Goal: Download file/media

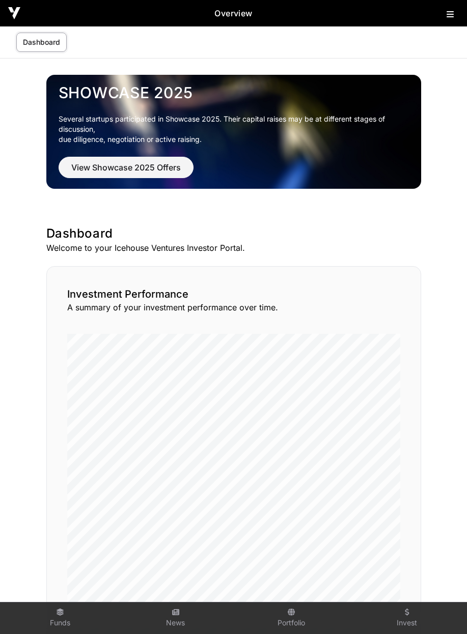
click at [448, 15] on icon at bounding box center [449, 14] width 7 height 8
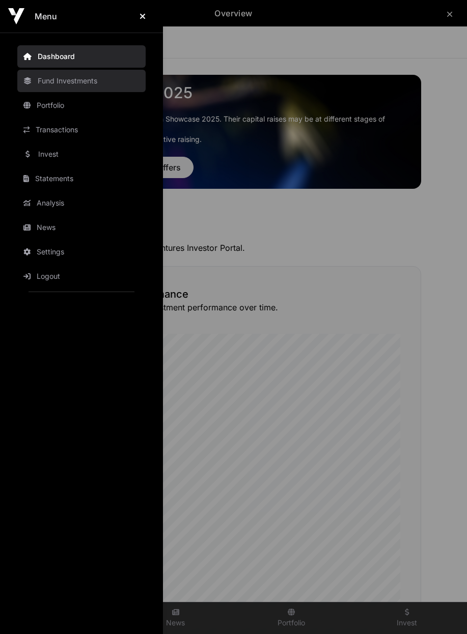
click at [85, 80] on link "Fund Investments" at bounding box center [81, 81] width 128 height 22
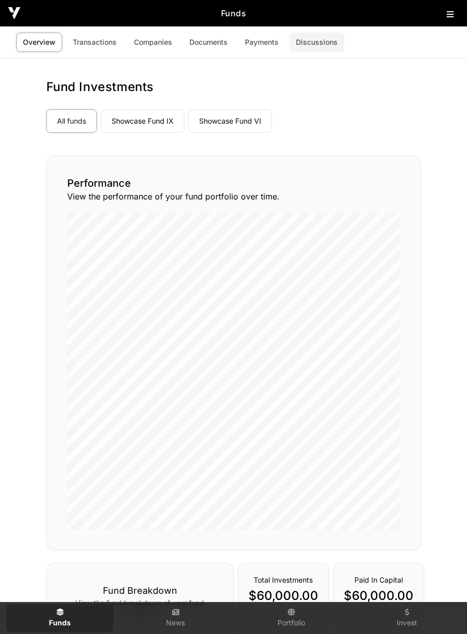
click at [313, 43] on link "Discussions" at bounding box center [316, 42] width 55 height 19
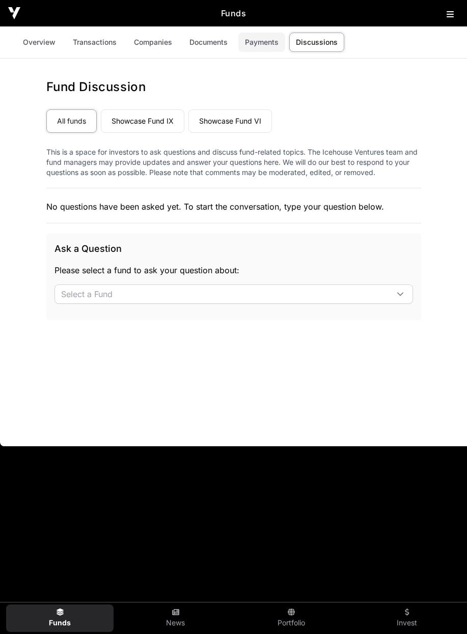
click at [272, 47] on link "Payments" at bounding box center [261, 42] width 47 height 19
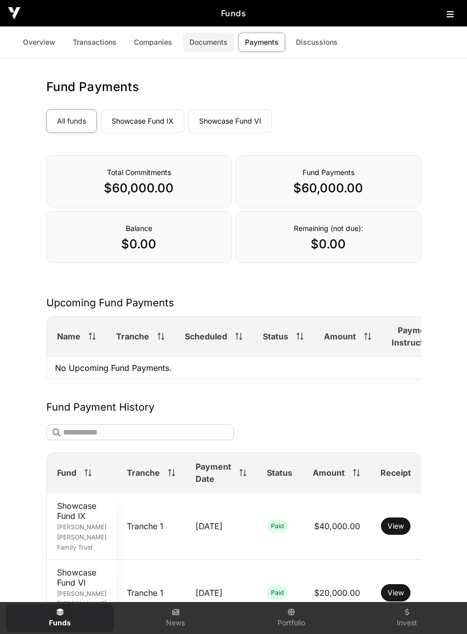
click at [205, 44] on link "Documents" at bounding box center [208, 42] width 51 height 19
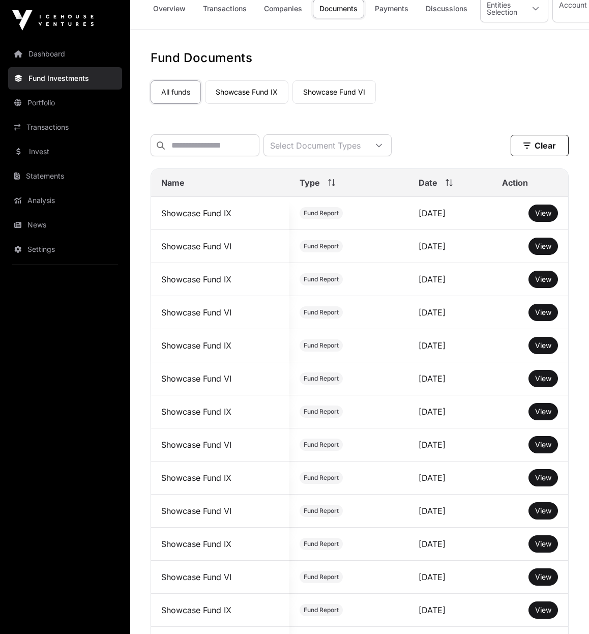
scroll to position [14, 0]
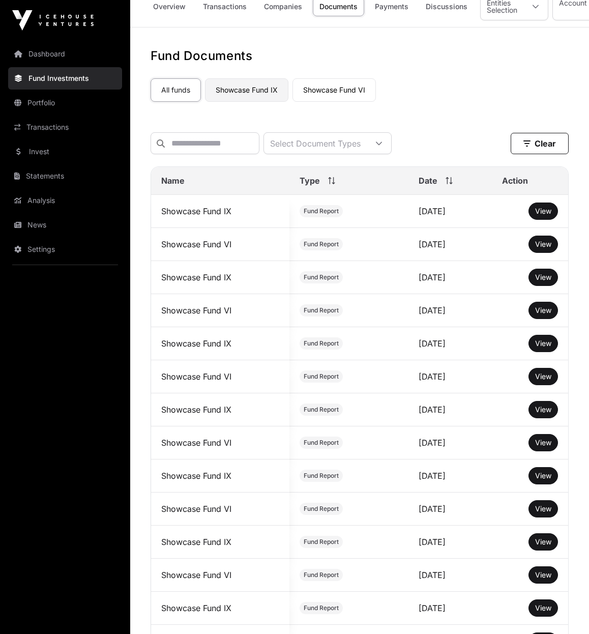
click at [256, 89] on link "Showcase Fund IX" at bounding box center [246, 89] width 83 height 23
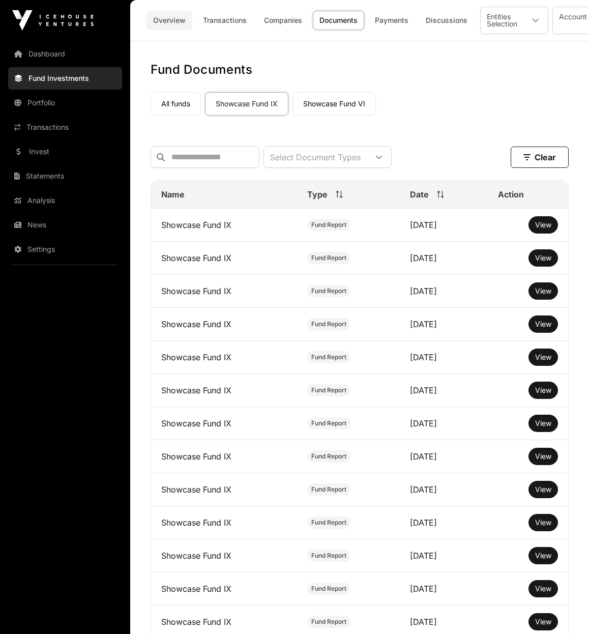
click at [162, 22] on link "Overview" at bounding box center [170, 20] width 46 height 19
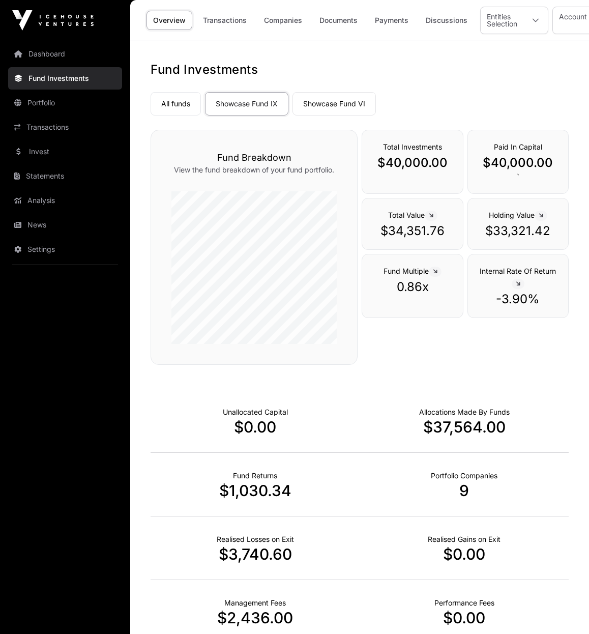
click at [175, 23] on link "Overview" at bounding box center [170, 20] width 46 height 19
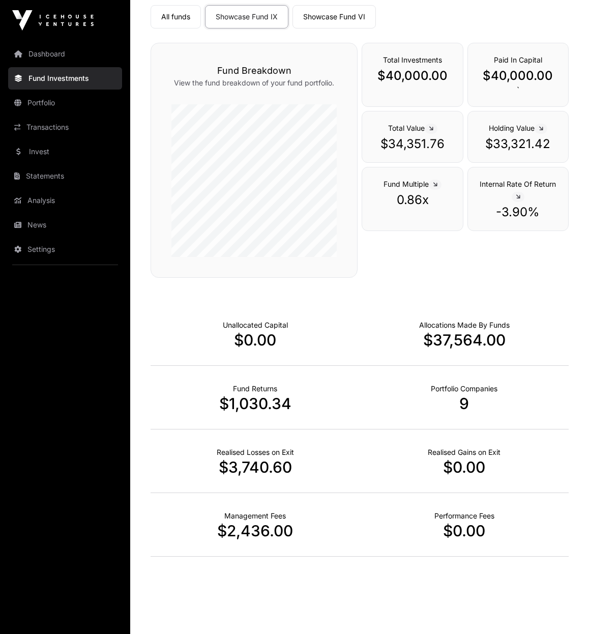
scroll to position [88, 0]
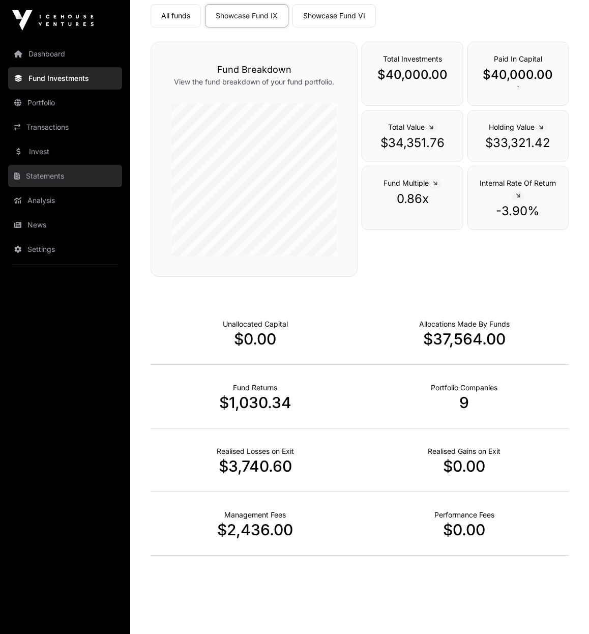
click at [53, 177] on link "Statements" at bounding box center [65, 176] width 114 height 22
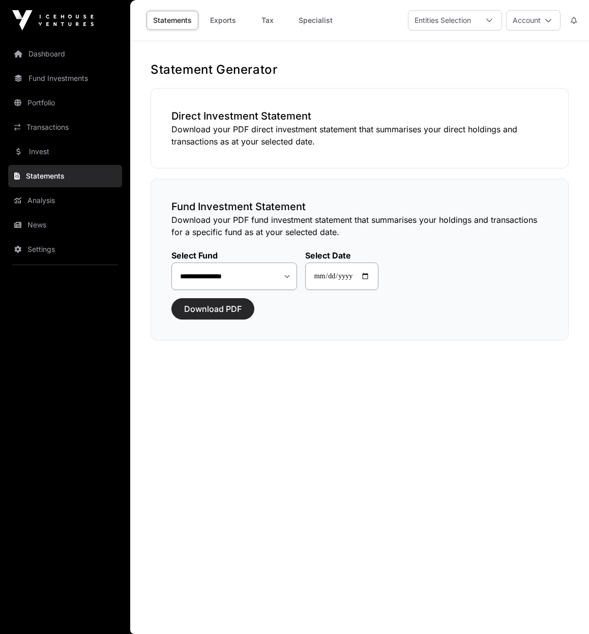
click at [227, 308] on span "Download PDF" at bounding box center [213, 309] width 58 height 12
click at [209, 307] on span "Download PDF" at bounding box center [213, 309] width 58 height 12
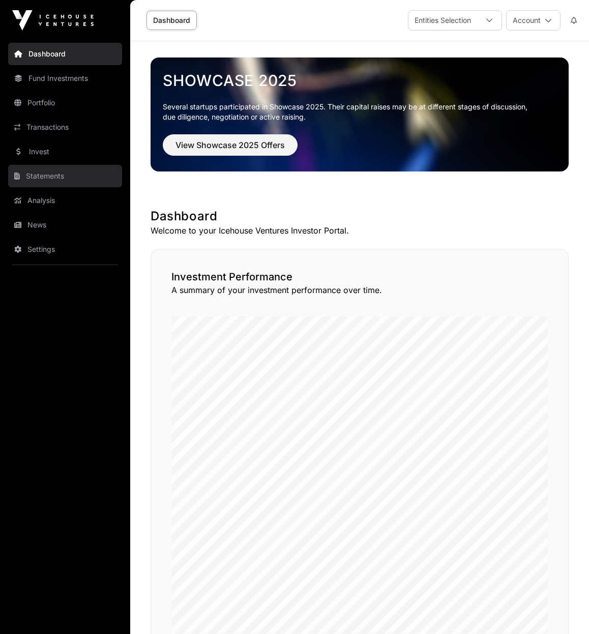
click at [47, 176] on link "Statements" at bounding box center [65, 176] width 114 height 22
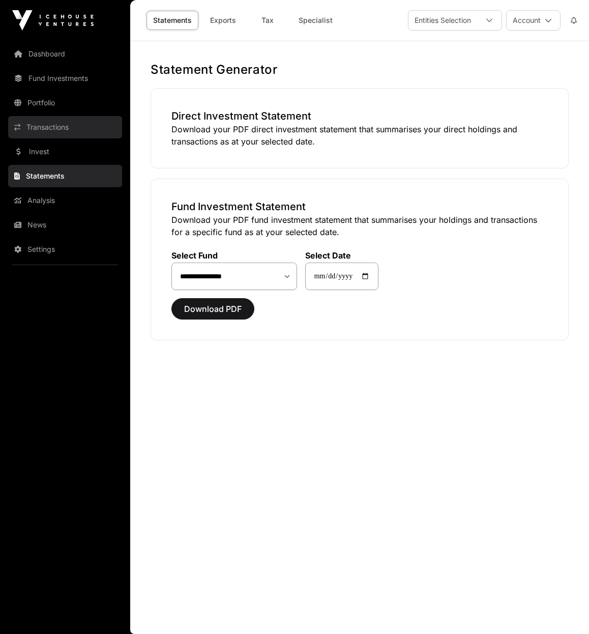
click at [53, 129] on link "Transactions" at bounding box center [65, 127] width 114 height 22
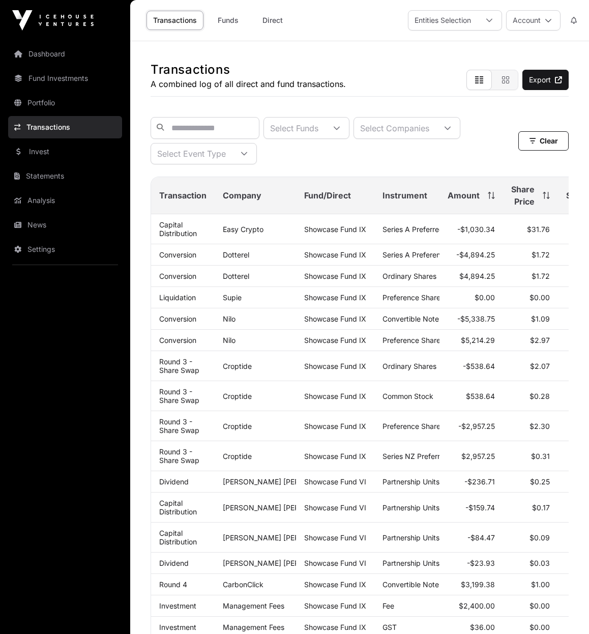
click at [60, 128] on link "Transactions" at bounding box center [65, 127] width 114 height 22
click at [349, 128] on div at bounding box center [337, 128] width 24 height 21
click at [425, 145] on div "Select Funds Select Companies Select Event Type" at bounding box center [335, 140] width 368 height 47
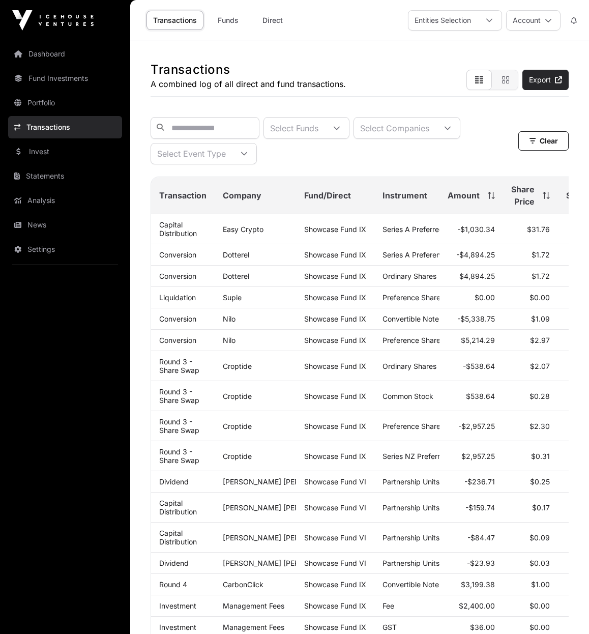
click at [466, 80] on link "Export" at bounding box center [546, 80] width 46 height 20
click at [52, 179] on link "Statements" at bounding box center [65, 176] width 114 height 22
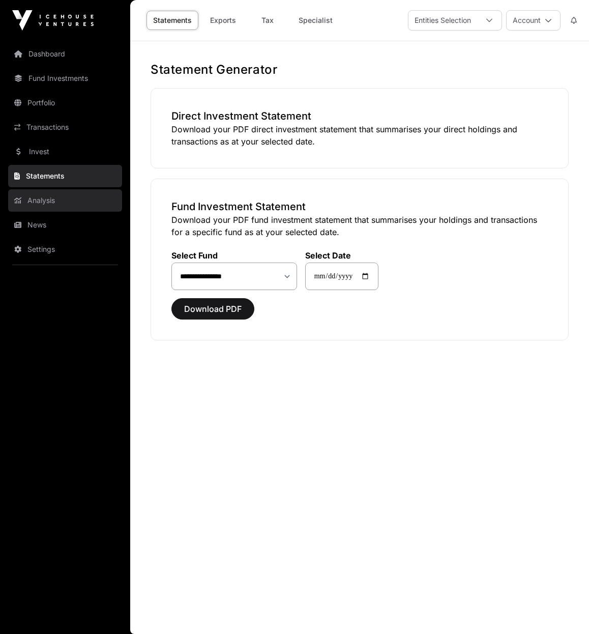
click at [49, 203] on link "Analysis" at bounding box center [65, 200] width 114 height 22
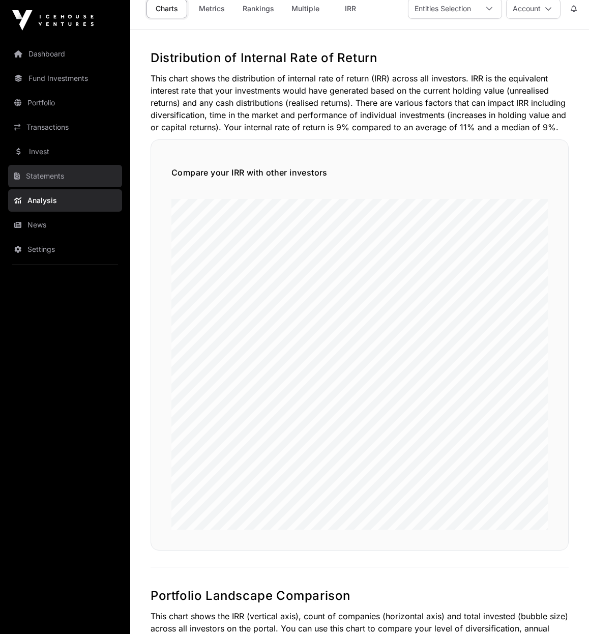
scroll to position [15, 0]
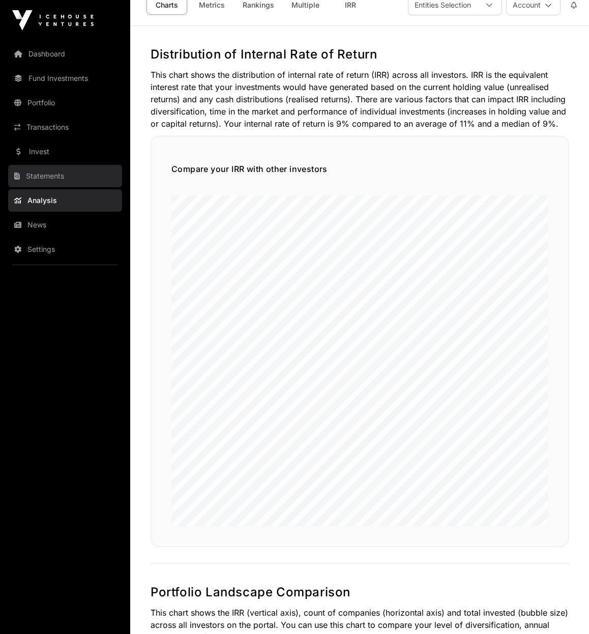
click at [58, 171] on link "Statements" at bounding box center [65, 176] width 114 height 22
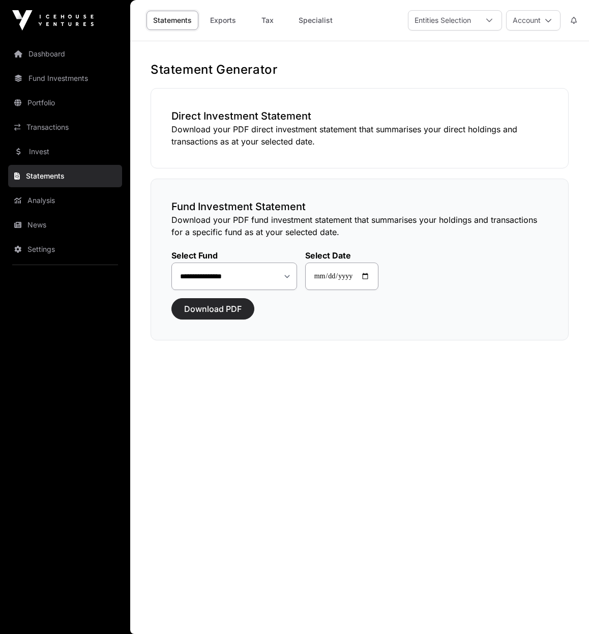
click at [212, 308] on span "Download PDF" at bounding box center [213, 309] width 58 height 12
